Goal: Task Accomplishment & Management: Manage account settings

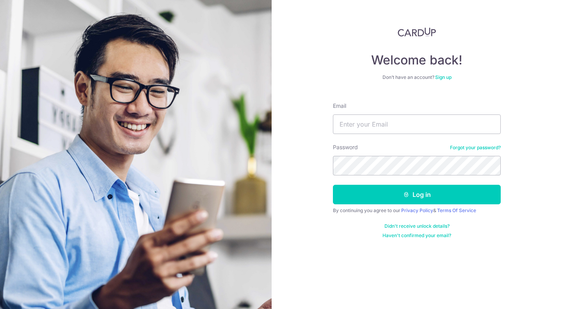
click at [422, 107] on div "Email" at bounding box center [417, 118] width 168 height 32
click at [448, 79] on link "Sign up" at bounding box center [443, 77] width 16 height 6
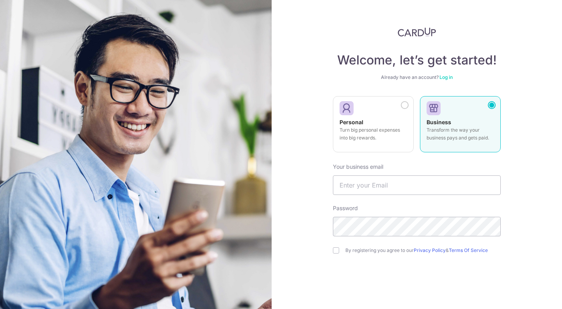
click at [445, 73] on div "Welcome, let’s get started! Already have an account? Log in Personal Turn big p…" at bounding box center [417, 177] width 168 height 301
click at [445, 76] on link "Log in" at bounding box center [445, 77] width 13 height 6
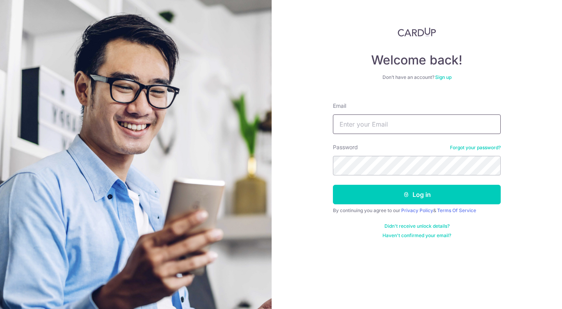
click at [379, 127] on input "Email" at bounding box center [417, 124] width 168 height 20
type input "[EMAIL_ADDRESS][DOMAIN_NAME]"
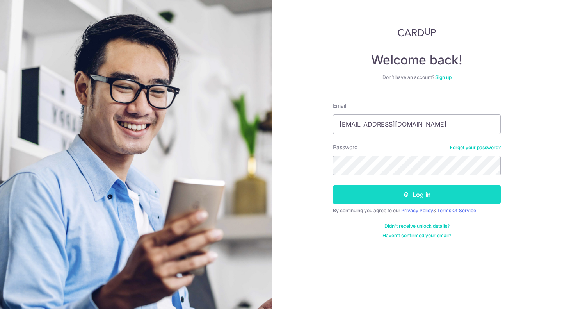
click at [366, 192] on button "Log in" at bounding box center [417, 195] width 168 height 20
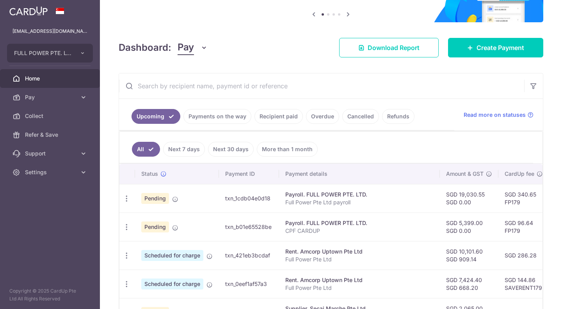
scroll to position [78, 0]
click at [126, 228] on icon "button" at bounding box center [127, 226] width 8 height 8
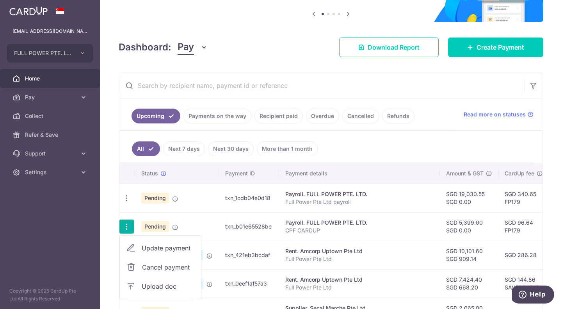
click at [161, 250] on span "Update payment" at bounding box center [168, 247] width 53 height 9
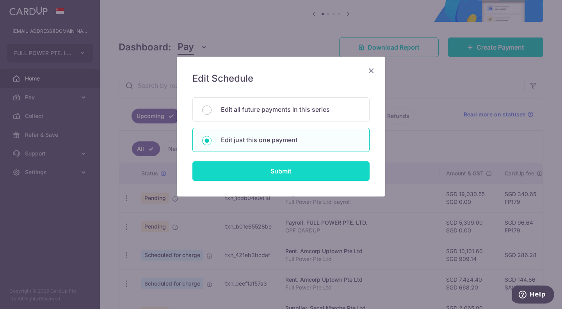
click at [257, 165] on input "Submit" at bounding box center [280, 171] width 177 height 20
radio input "true"
type input "5,399.00"
type input "07/10/2025"
type input "CPF CARDUP"
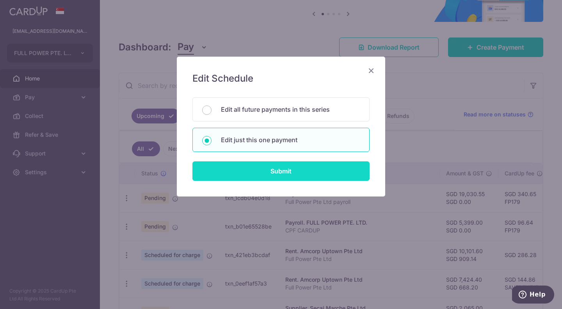
type input "CPF AUG25"
type input "FP179"
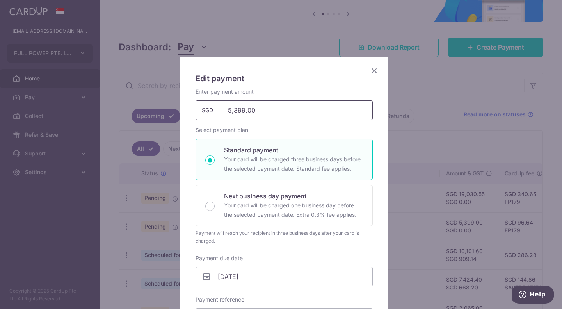
drag, startPoint x: 261, startPoint y: 106, endPoint x: 212, endPoint y: 110, distance: 49.3
click at [212, 110] on div "5,399.00 5399.00 SGD" at bounding box center [284, 110] width 177 height 20
drag, startPoint x: 267, startPoint y: 110, endPoint x: 212, endPoint y: 108, distance: 55.1
click at [212, 108] on div "5,399.00 5399.00 SGD" at bounding box center [284, 110] width 177 height 20
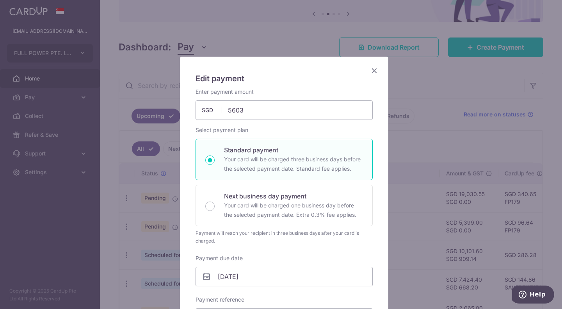
type input "5,603.00"
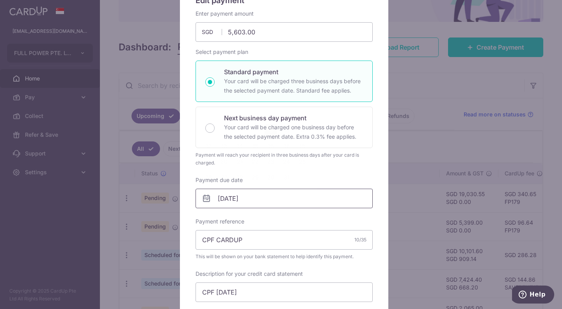
click at [257, 201] on input "07/10/2025" at bounding box center [284, 199] width 177 height 20
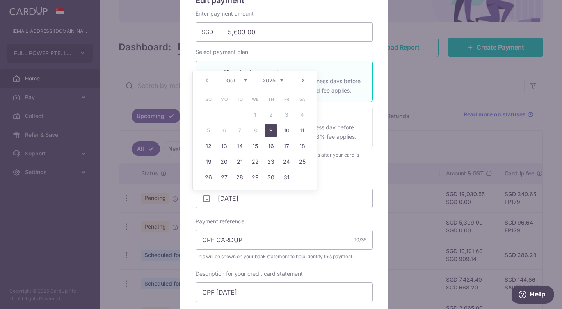
click at [265, 131] on link "9" at bounding box center [271, 130] width 12 height 12
type input "[DATE]"
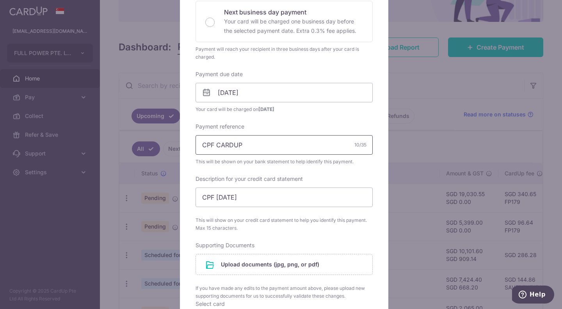
scroll to position [195, 0]
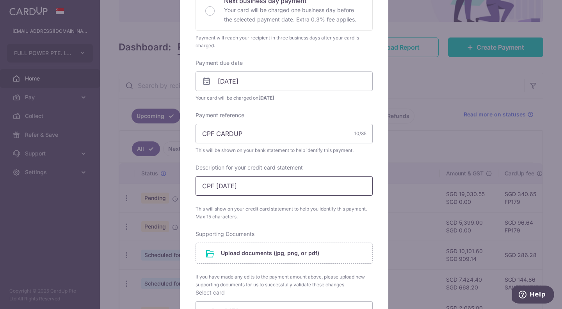
drag, startPoint x: 227, startPoint y: 185, endPoint x: 213, endPoint y: 184, distance: 14.1
click at [213, 184] on input "CPF AUG25" at bounding box center [284, 186] width 177 height 20
type input "CPF SEPT 25"
click at [265, 253] on input "file" at bounding box center [284, 253] width 176 height 20
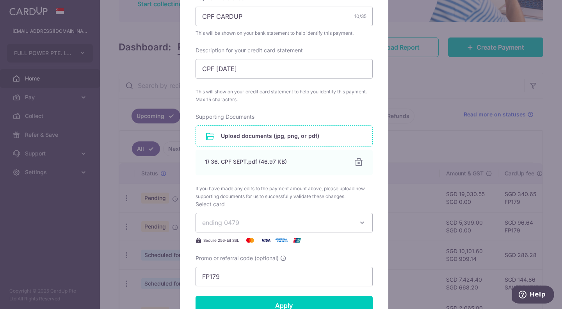
scroll to position [390, 0]
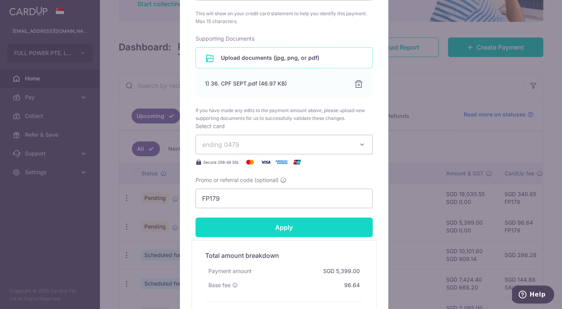
click at [250, 225] on input "Apply" at bounding box center [284, 227] width 177 height 20
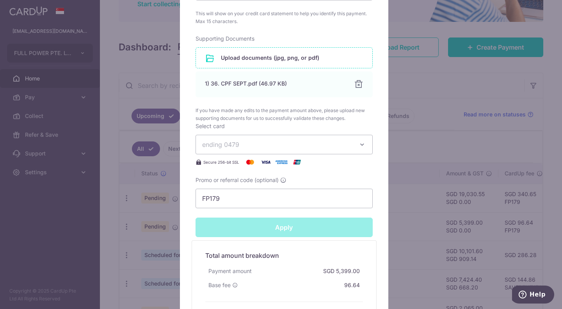
type input "Successfully Applied"
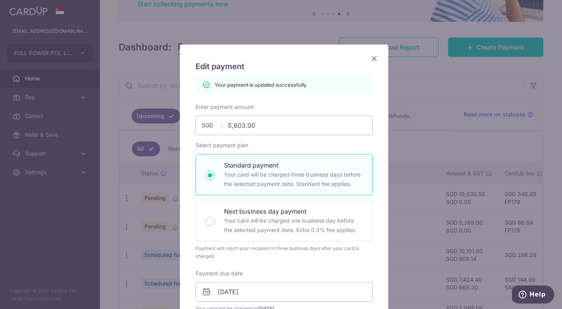
scroll to position [0, 0]
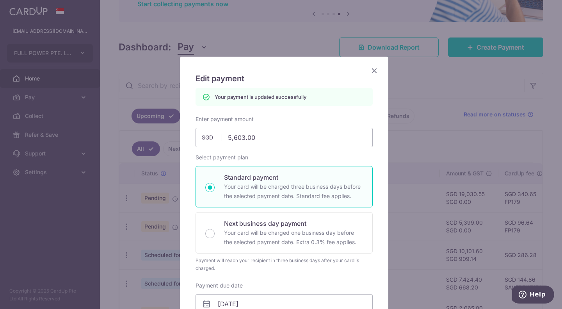
click at [370, 69] on icon "Close" at bounding box center [374, 71] width 9 height 10
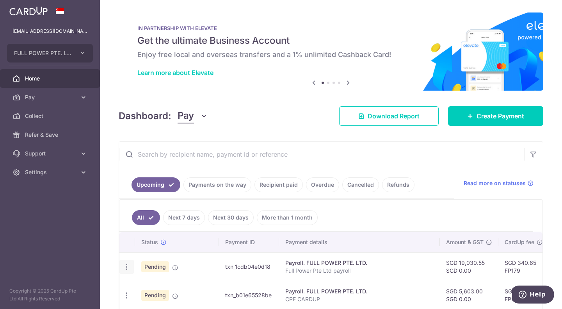
click at [127, 268] on icon "button" at bounding box center [127, 267] width 8 height 8
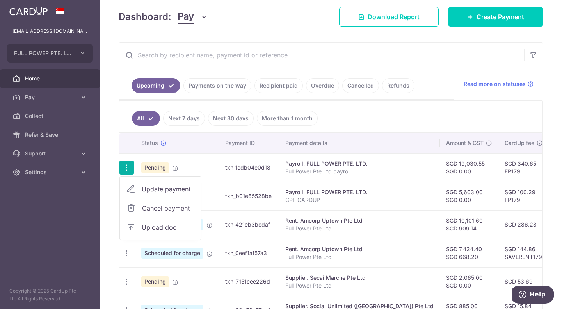
scroll to position [117, 0]
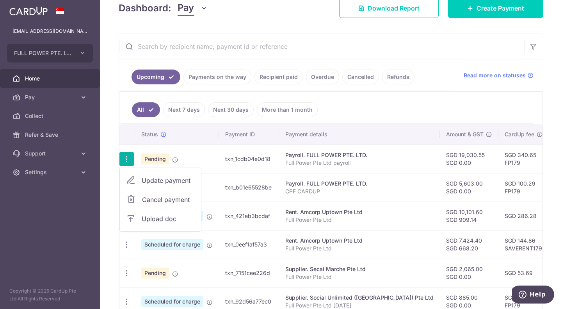
click at [153, 181] on span "Update payment" at bounding box center [168, 180] width 53 height 9
click at [128, 162] on icon "button" at bounding box center [127, 159] width 8 height 8
click at [137, 179] on link "Update payment" at bounding box center [160, 180] width 81 height 19
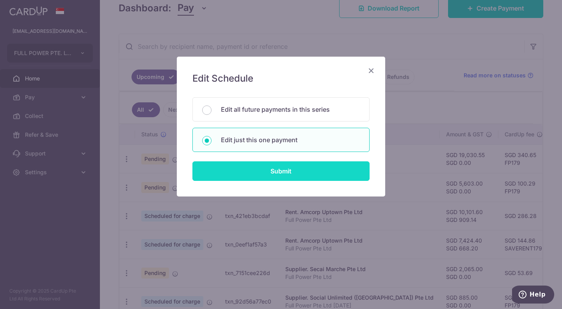
click at [273, 173] on input "Submit" at bounding box center [280, 171] width 177 height 20
radio input "true"
type input "19,030.55"
type input "[DATE]"
type input "Full Power Pte Ltd payroll"
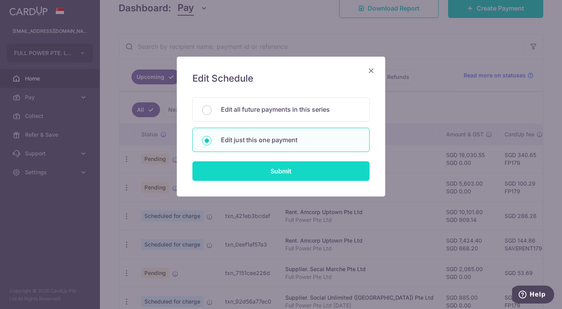
type input "PAYROLL AUG25"
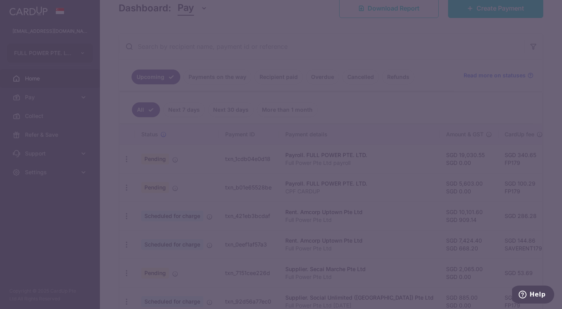
type input "FP179"
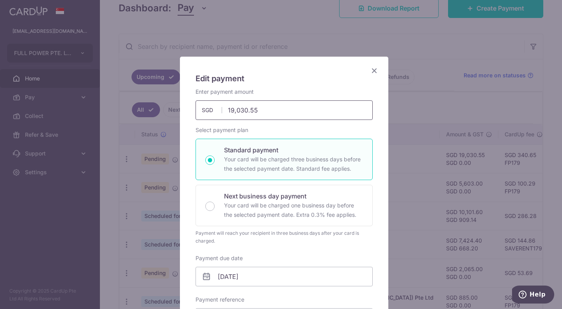
drag, startPoint x: 269, startPoint y: 107, endPoint x: 213, endPoint y: 112, distance: 56.1
click at [213, 112] on div "19,030.55 19030.55 SGD" at bounding box center [284, 110] width 177 height 20
paste input "$26,641.24"
type input "26,641.24"
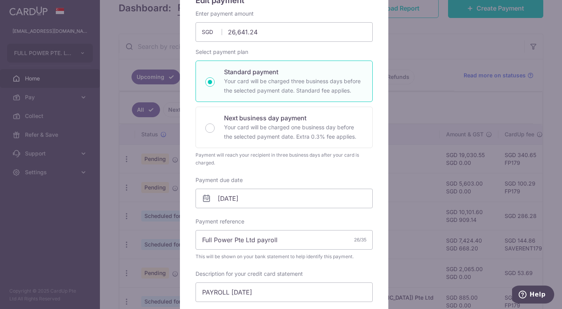
scroll to position [156, 0]
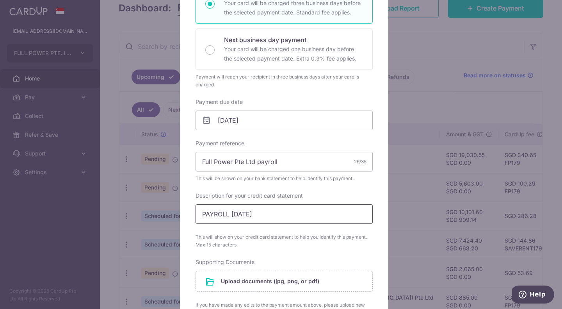
drag, startPoint x: 243, startPoint y: 215, endPoint x: 229, endPoint y: 216, distance: 13.3
click at [229, 216] on input "PAYROLL AUG25" at bounding box center [284, 214] width 177 height 20
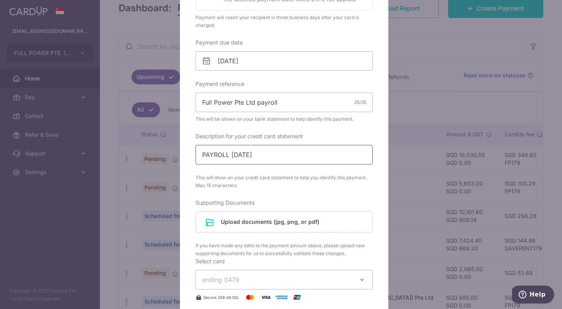
scroll to position [273, 0]
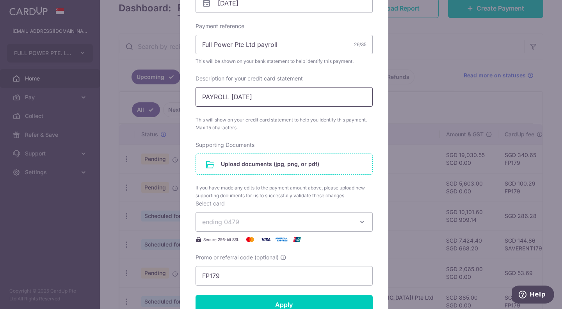
type input "PAYROLL SEPT25"
click at [253, 161] on input "file" at bounding box center [284, 164] width 176 height 20
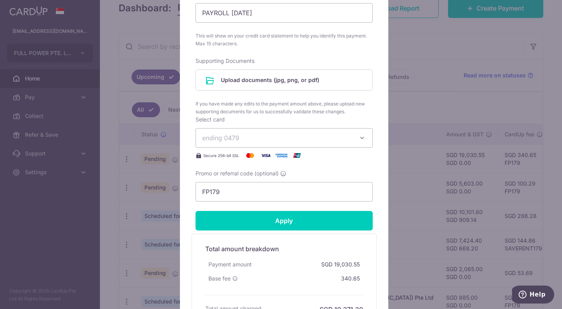
scroll to position [441, 0]
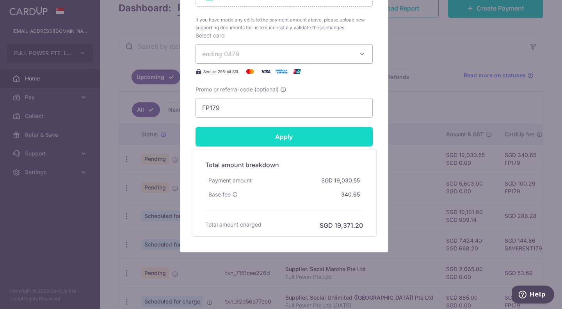
click at [265, 135] on input "Apply" at bounding box center [284, 137] width 177 height 20
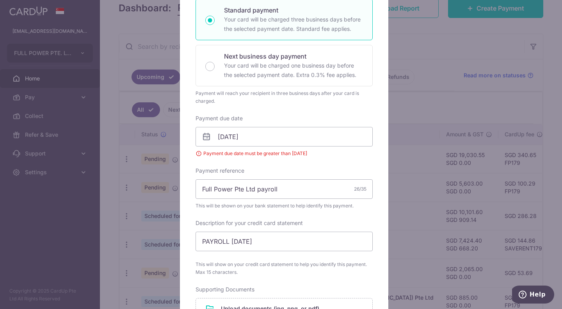
scroll to position [62, 0]
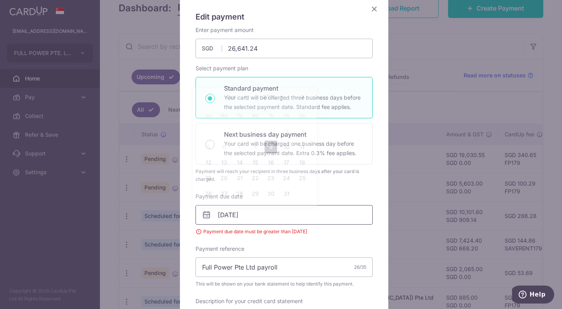
click at [278, 215] on input "[DATE]" at bounding box center [284, 215] width 177 height 20
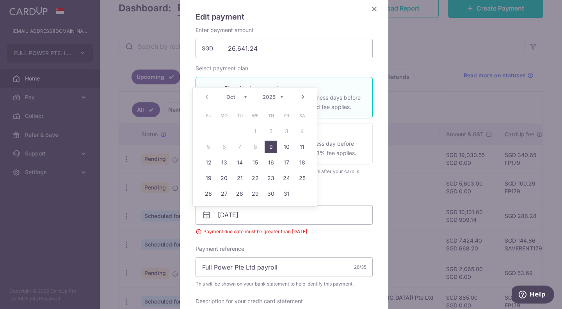
click at [275, 146] on link "9" at bounding box center [271, 147] width 12 height 12
type input "[DATE]"
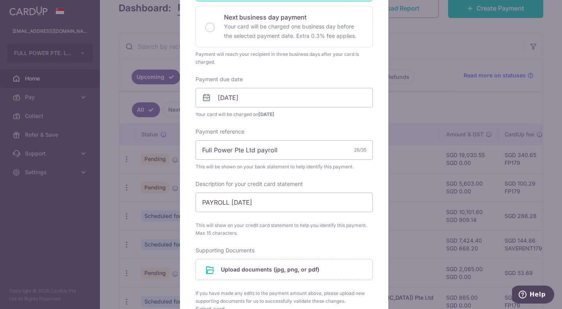
scroll to position [0, 0]
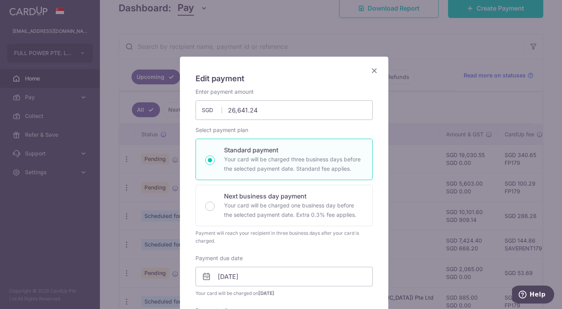
click at [374, 69] on icon "Close" at bounding box center [374, 71] width 9 height 10
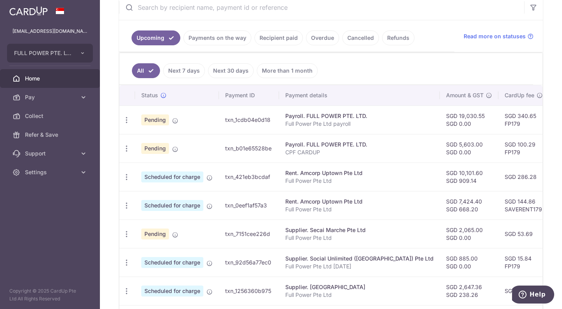
scroll to position [165, 0]
